Goal: Navigation & Orientation: Find specific page/section

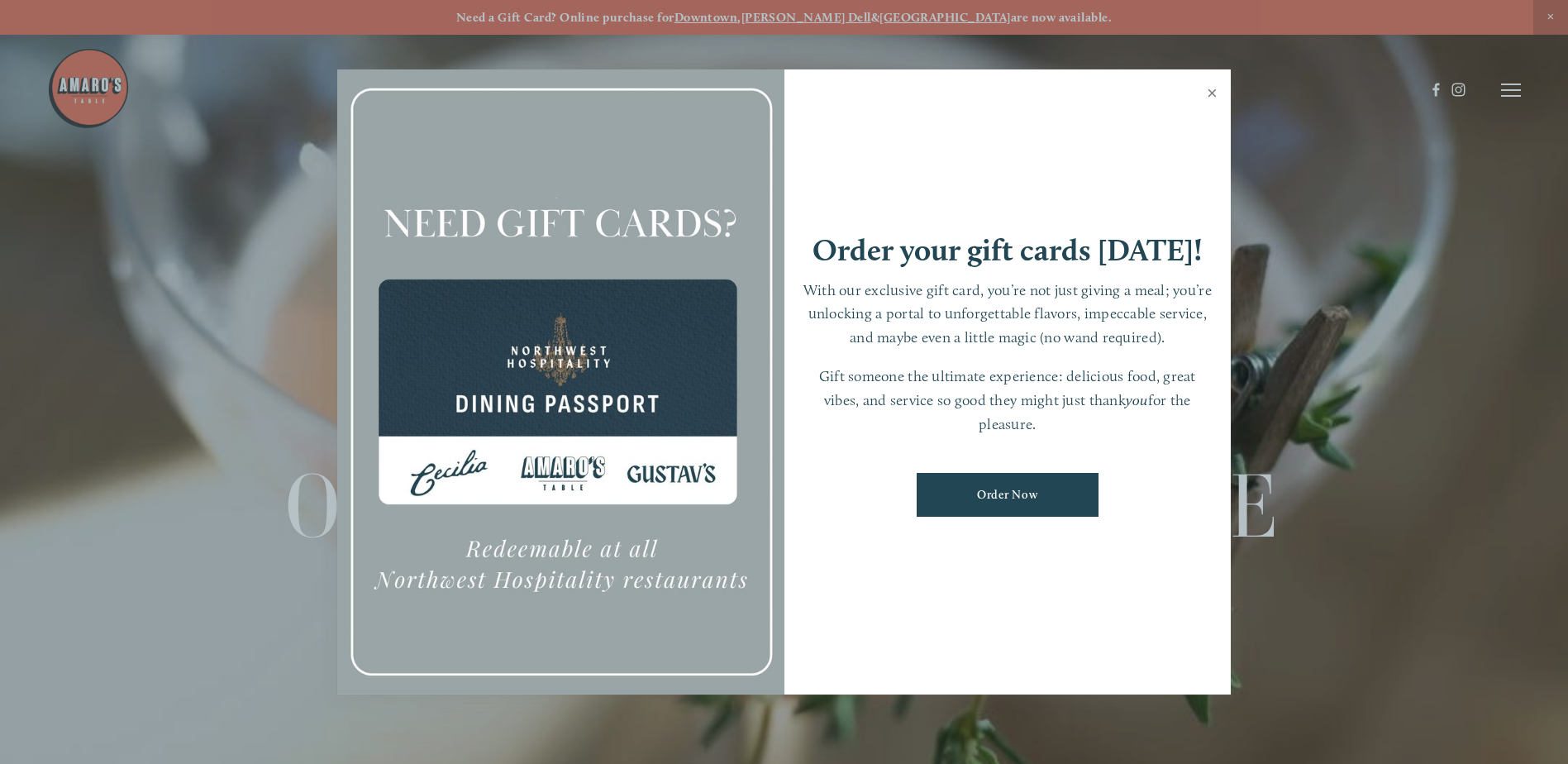
click at [1209, 92] on link "Close" at bounding box center [1213, 95] width 33 height 46
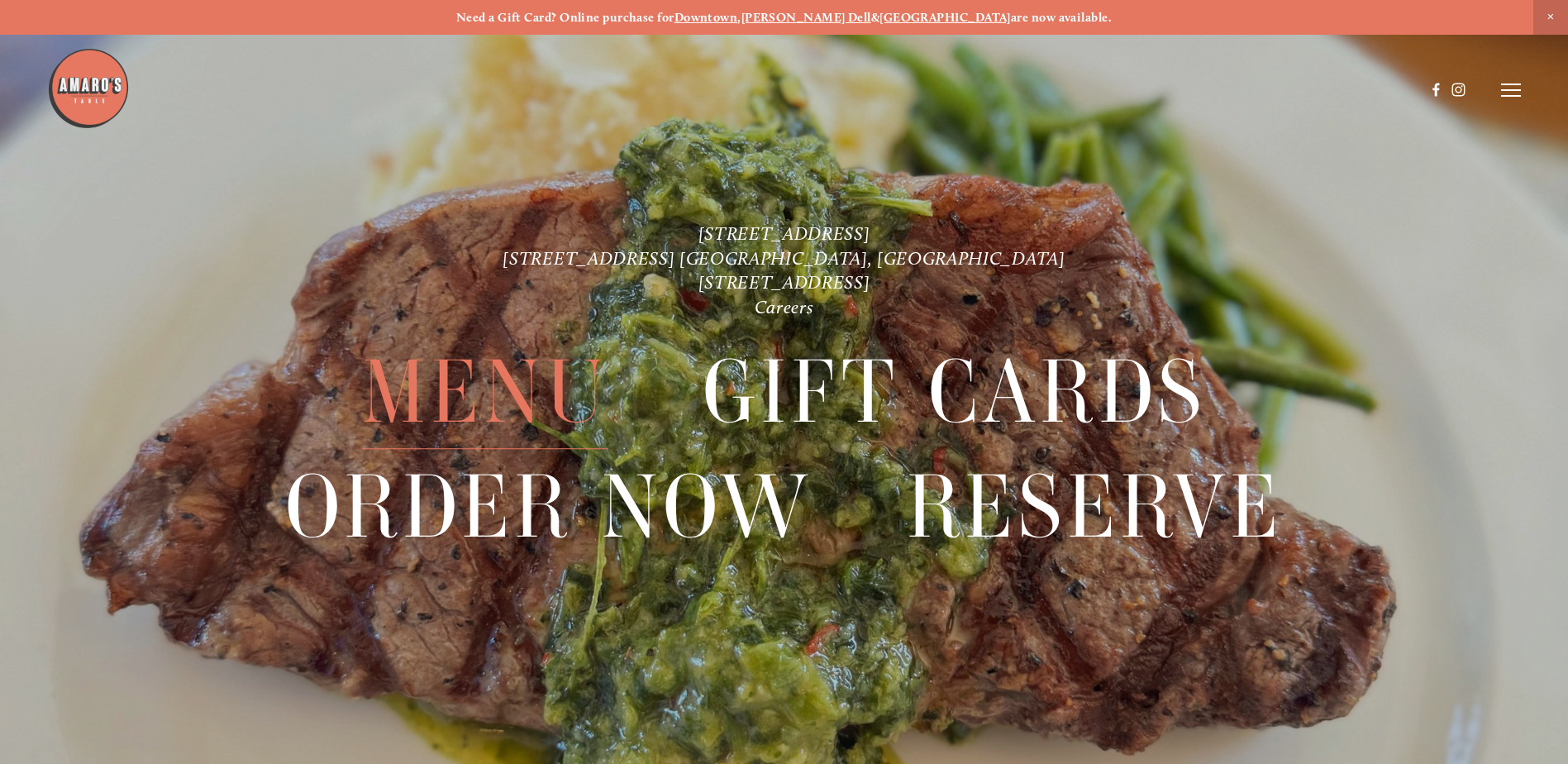
click at [520, 387] on span "Menu" at bounding box center [485, 392] width 246 height 113
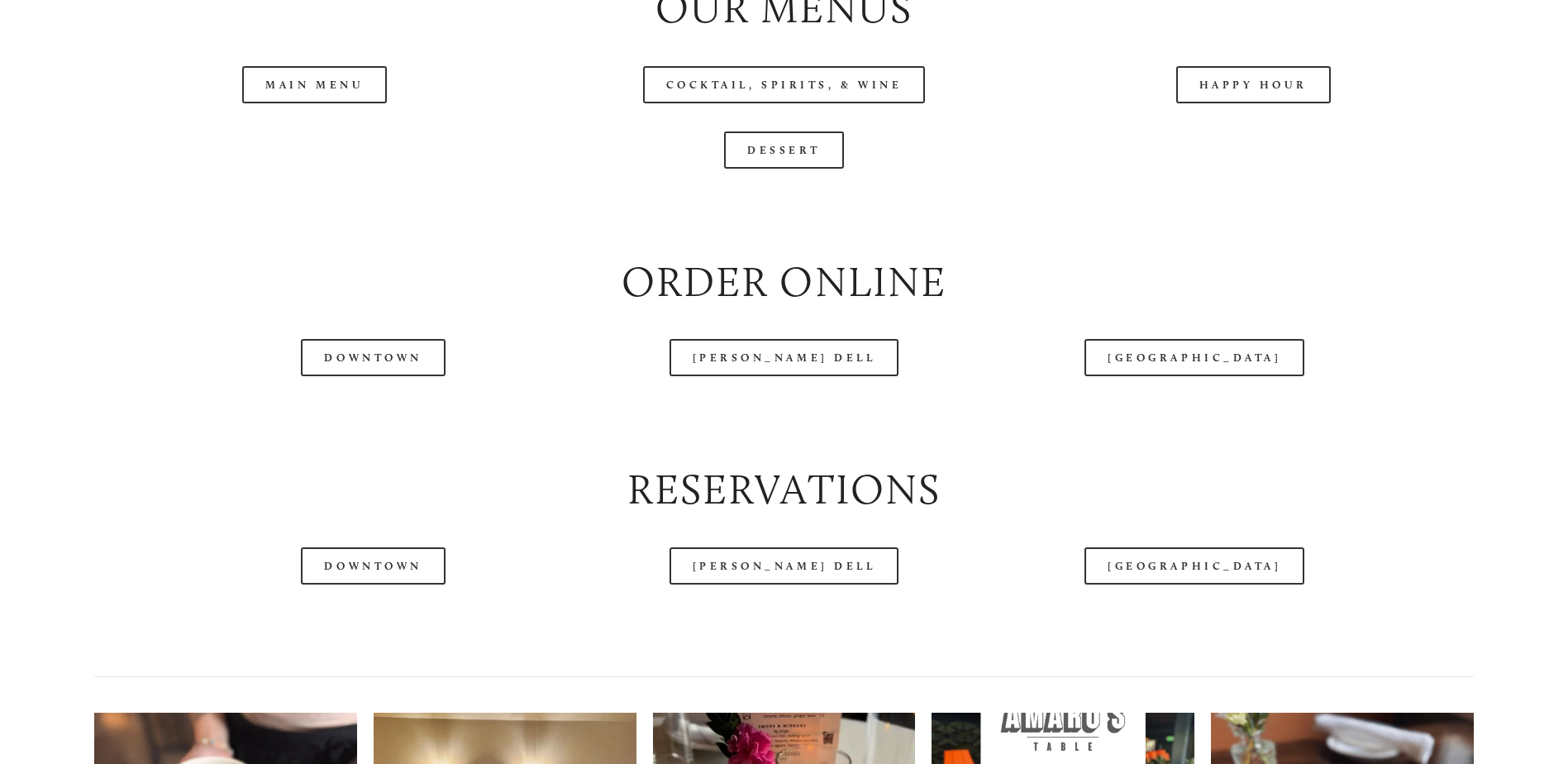
scroll to position [1983, 0]
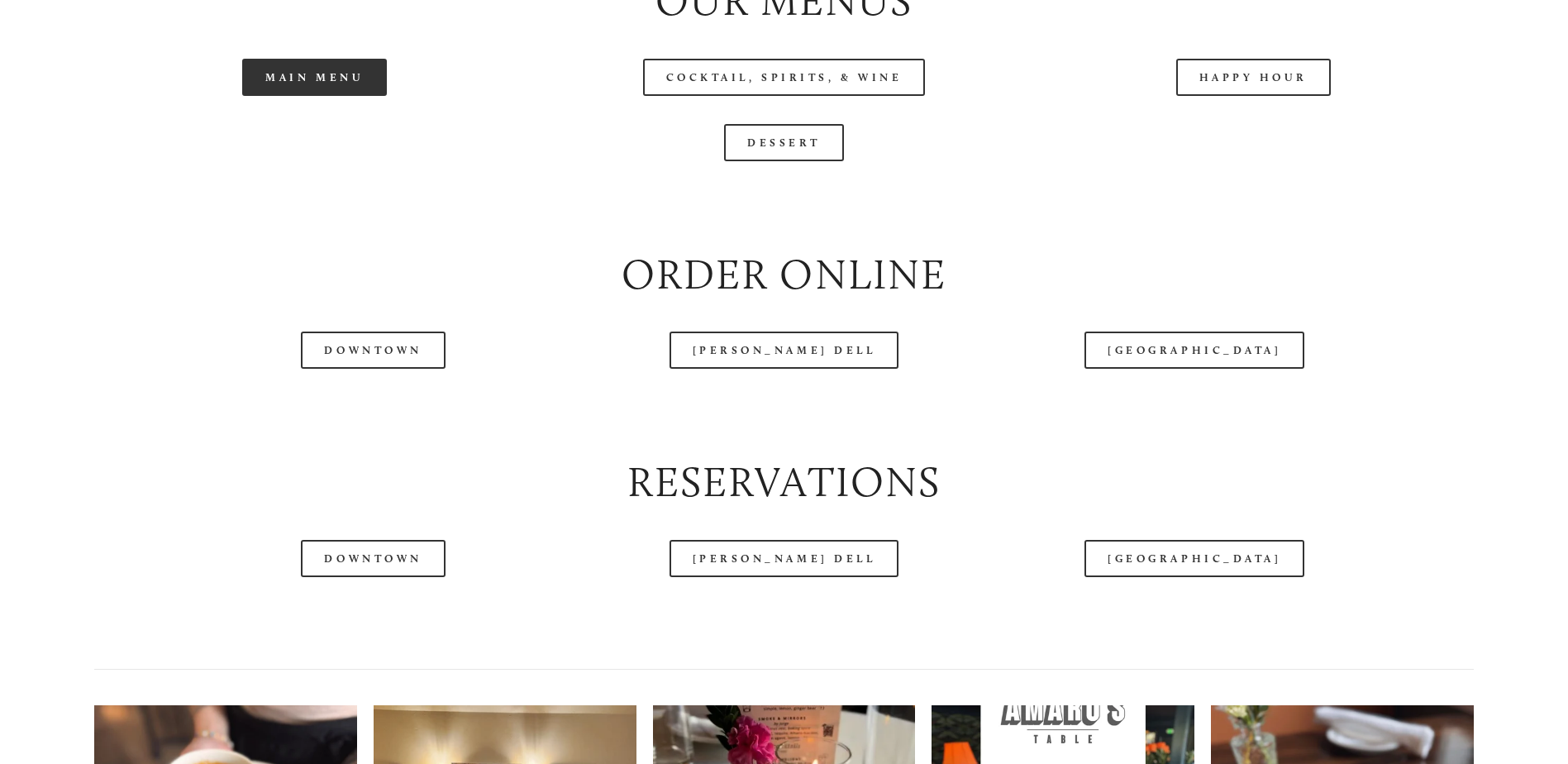
click at [316, 96] on link "Main Menu" at bounding box center [314, 77] width 145 height 37
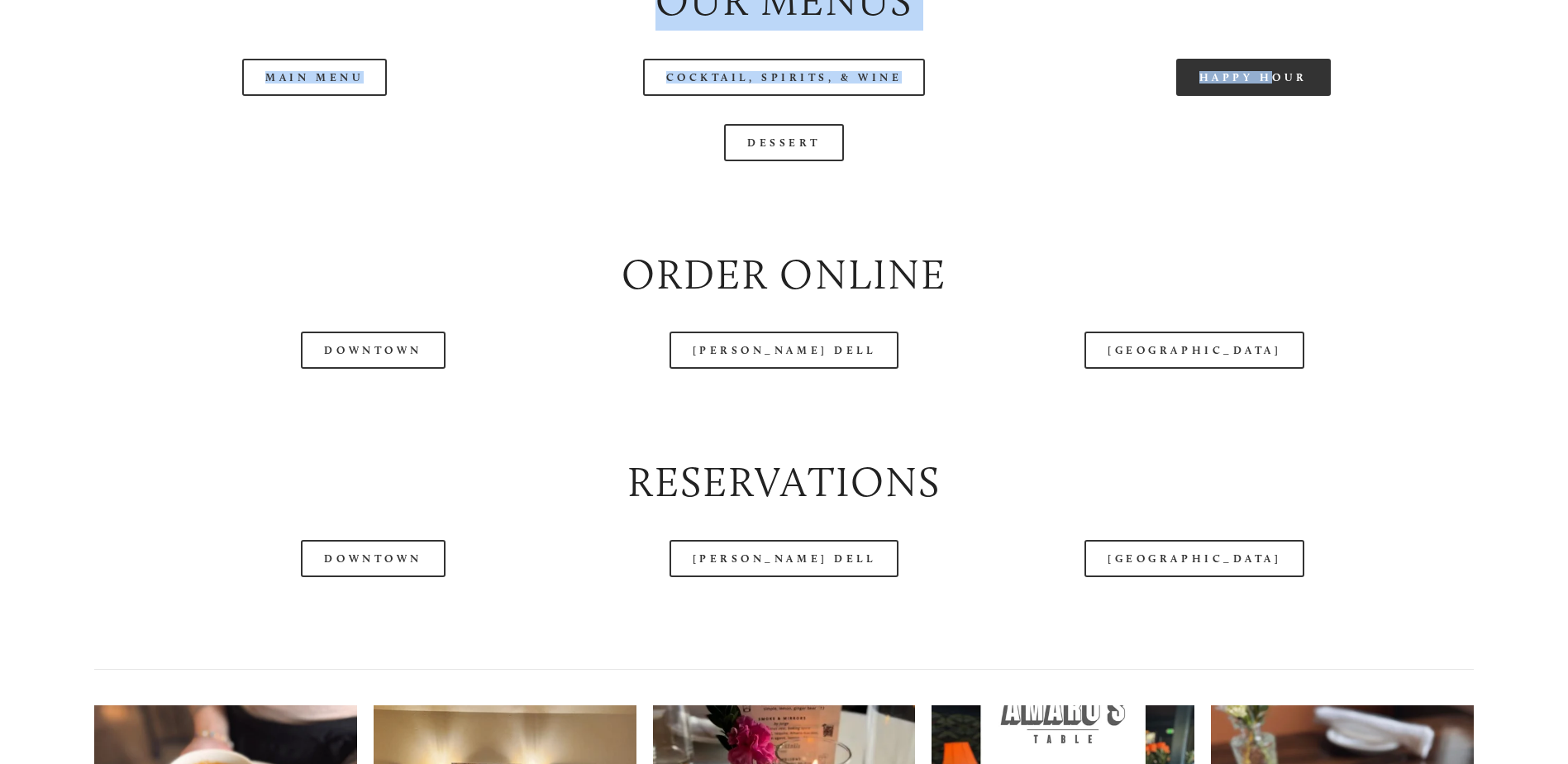
click at [1227, 139] on div "Menu Order Now Visit Gallery Reserve Careers Cart ( 0 ) Menu" at bounding box center [784, 86] width 1568 height 4069
drag, startPoint x: 1227, startPoint y: 139, endPoint x: 1233, endPoint y: 124, distance: 16.2
click at [1233, 126] on header "Menu Order Now Visit Gallery 0" at bounding box center [784, 49] width 1474 height 181
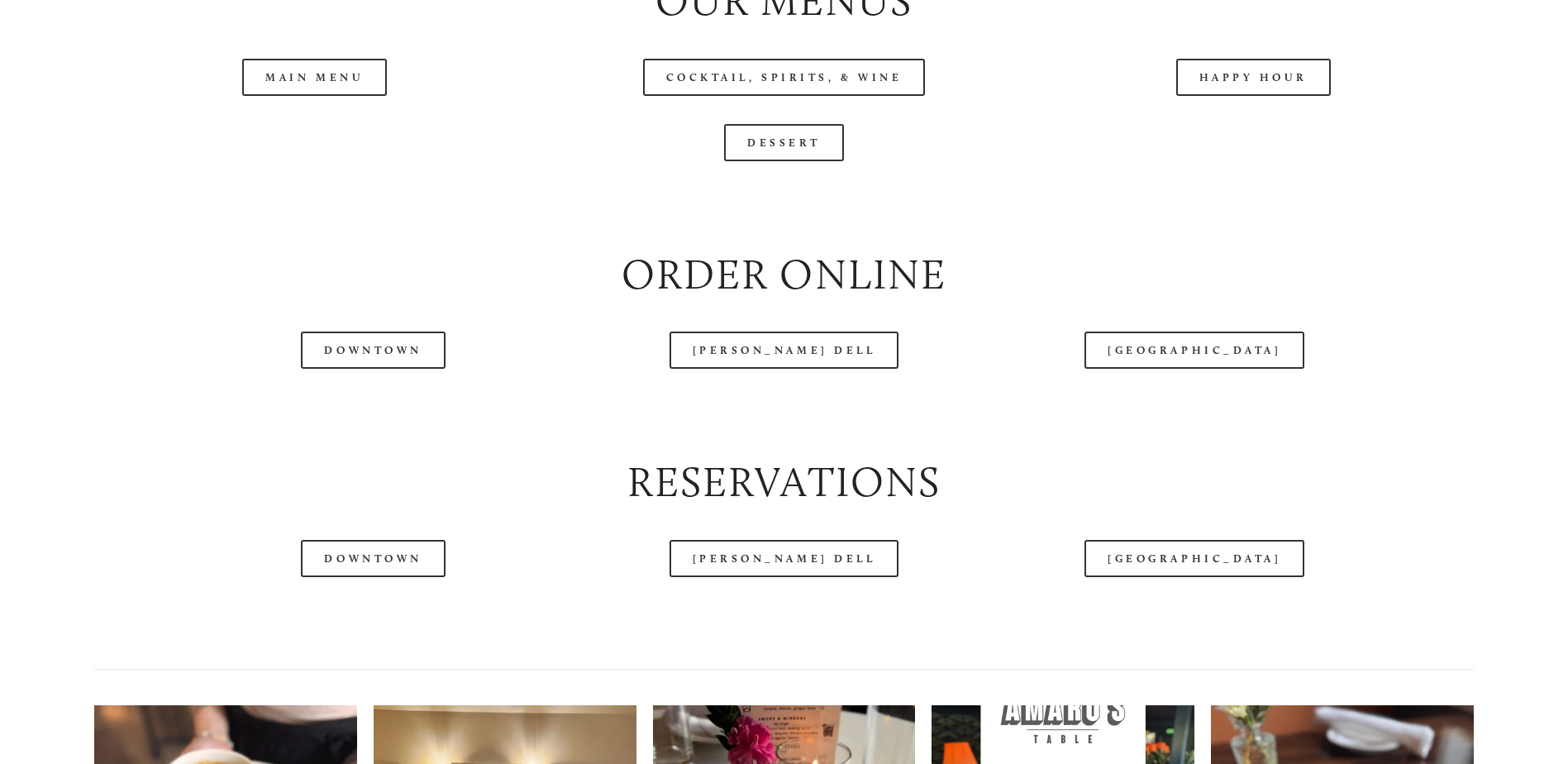
click at [1235, 136] on header "Menu Order Now Visit Gallery 0" at bounding box center [784, 49] width 1474 height 181
click at [1236, 137] on header "Menu Order Now Visit Gallery 0" at bounding box center [784, 49] width 1474 height 181
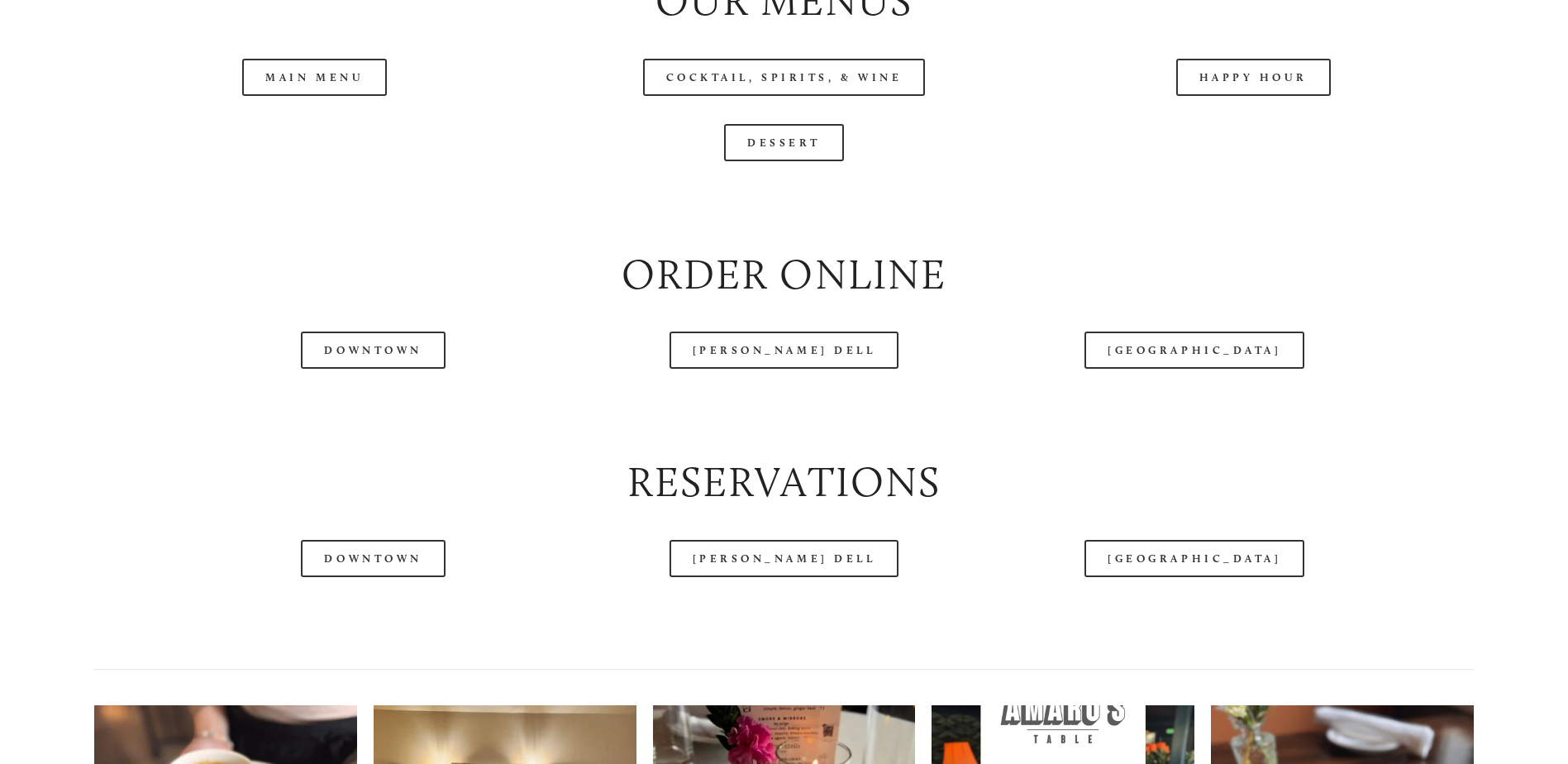
drag, startPoint x: 452, startPoint y: 66, endPoint x: 390, endPoint y: 53, distance: 63.3
click at [450, 65] on div at bounding box center [736, 49] width 1378 height 86
click at [766, 137] on header "Menu Order Now Visit Gallery 0" at bounding box center [784, 49] width 1474 height 181
drag, startPoint x: 741, startPoint y: 137, endPoint x: 719, endPoint y: 137, distance: 22.0
click at [720, 137] on header "Menu Order Now Visit Gallery 0" at bounding box center [784, 49] width 1474 height 181
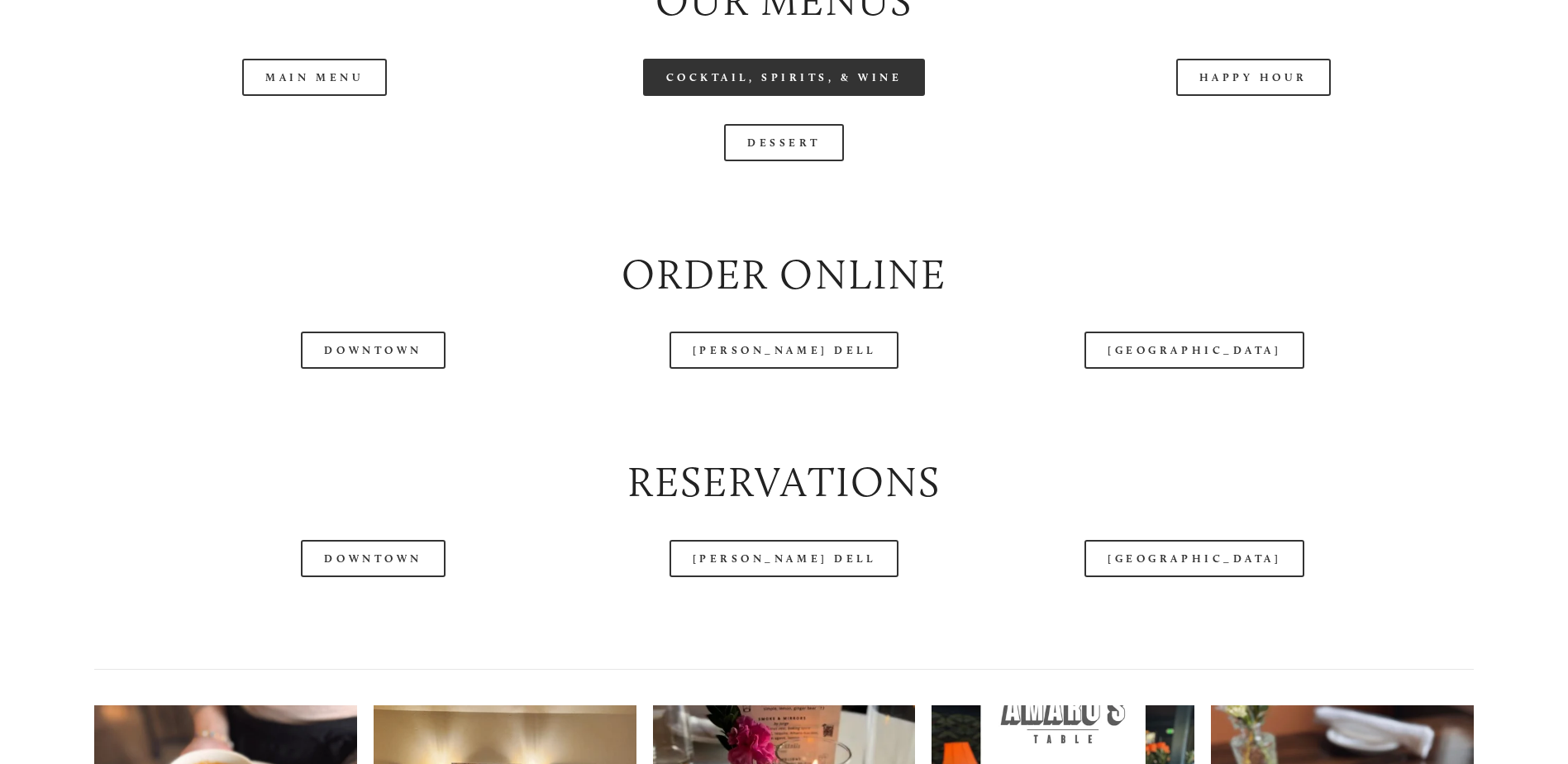
click at [741, 96] on link "Cocktail, Spirits, & Wine" at bounding box center [785, 77] width 282 height 37
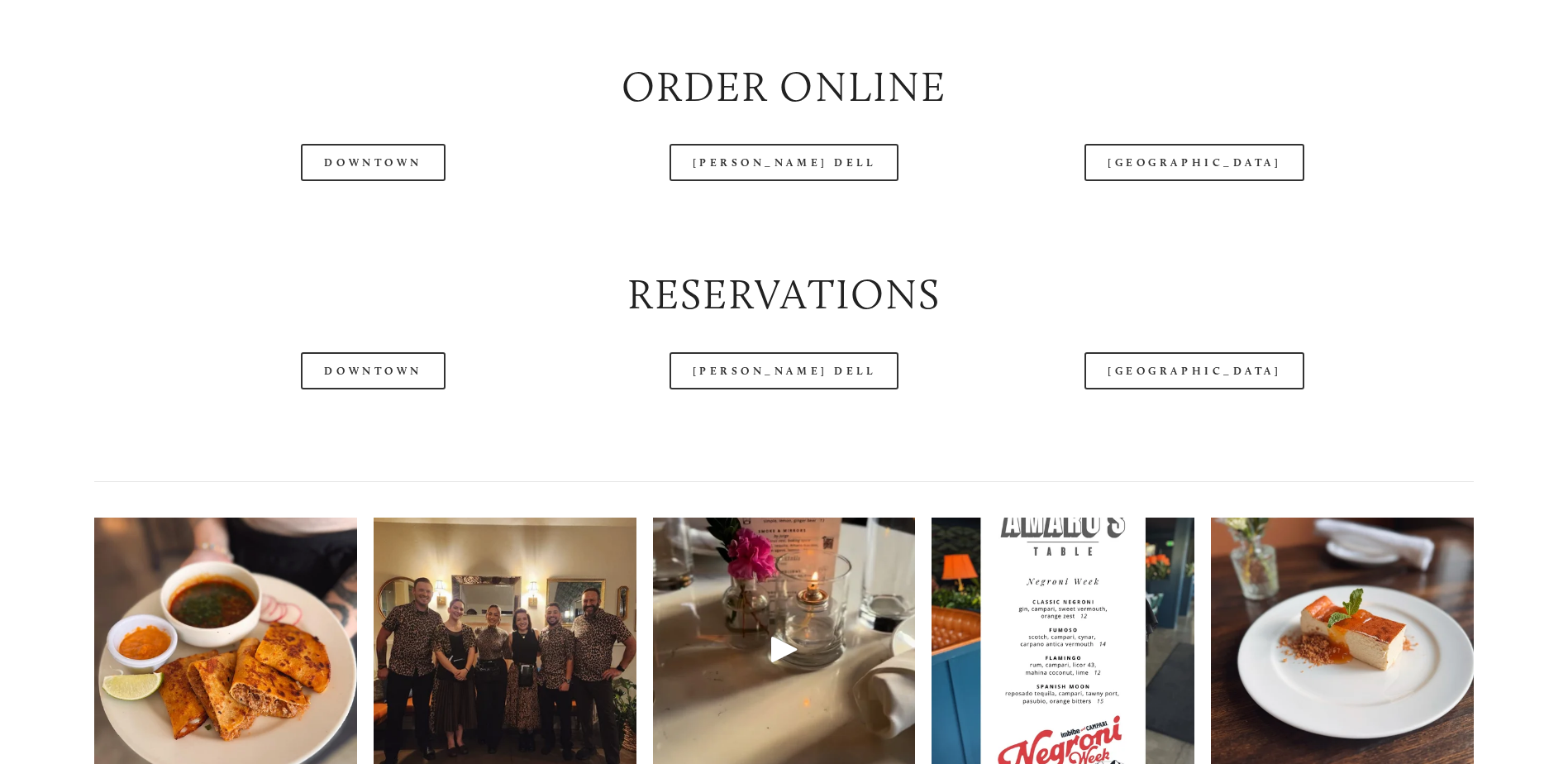
scroll to position [2314, 0]
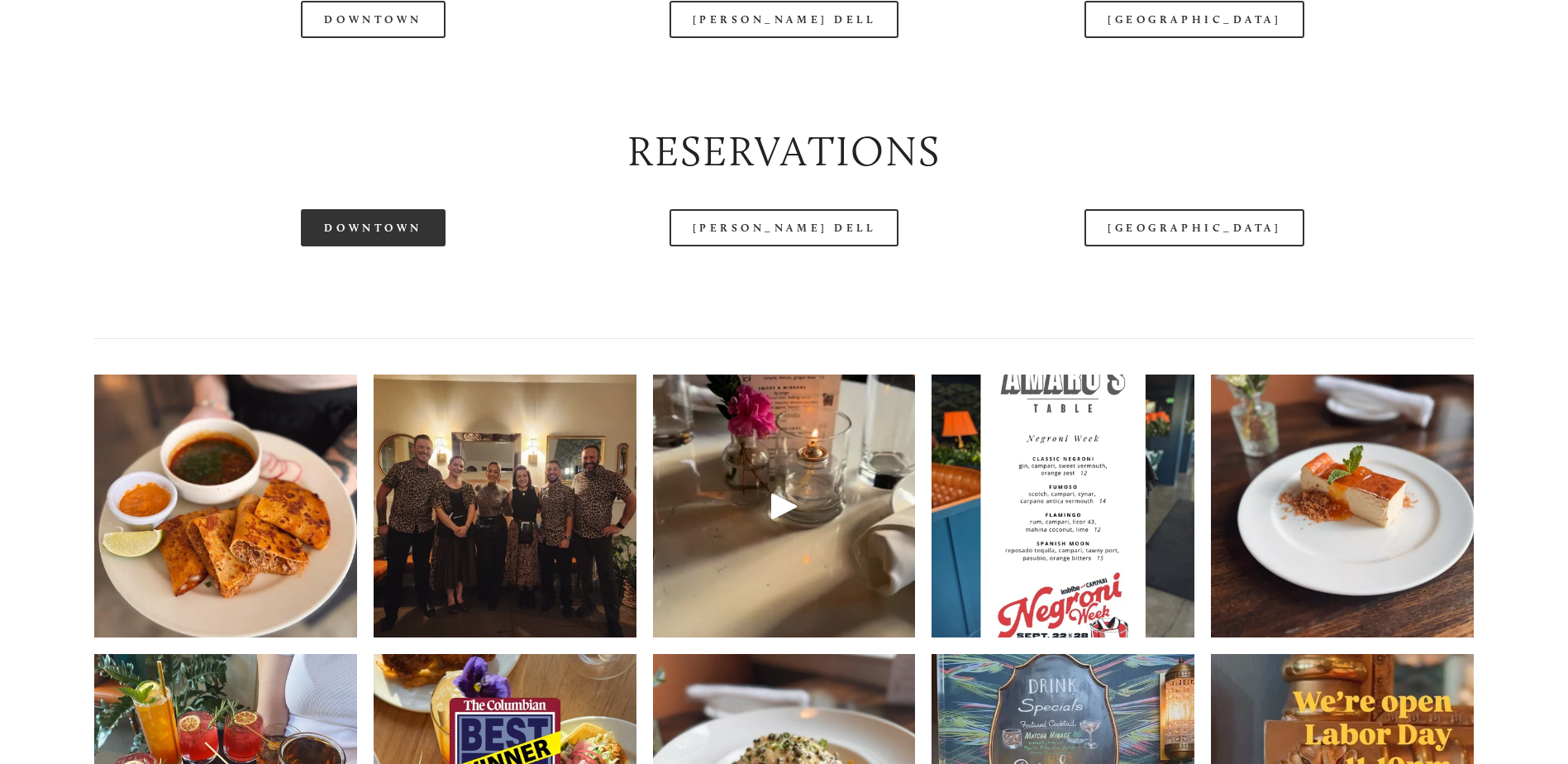
click at [413, 246] on link "Downtown" at bounding box center [373, 227] width 144 height 37
